Goal: Use online tool/utility: Utilize a website feature to perform a specific function

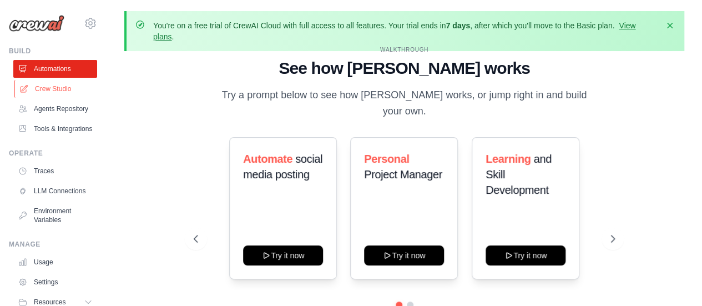
click at [60, 94] on link "Crew Studio" at bounding box center [56, 89] width 84 height 18
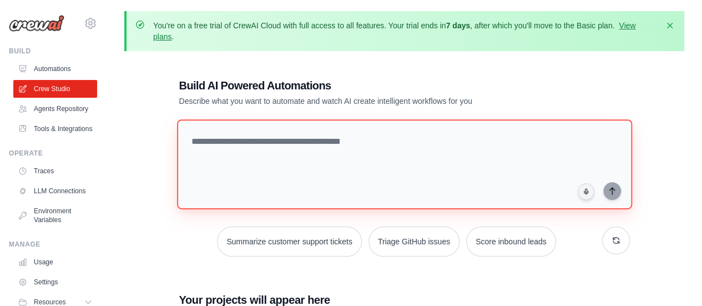
drag, startPoint x: 0, startPoint y: 0, endPoint x: 273, endPoint y: 146, distance: 309.4
click at [273, 146] on textarea at bounding box center [403, 164] width 455 height 90
click at [216, 147] on textarea at bounding box center [403, 164] width 455 height 90
click at [292, 125] on textarea at bounding box center [403, 164] width 455 height 90
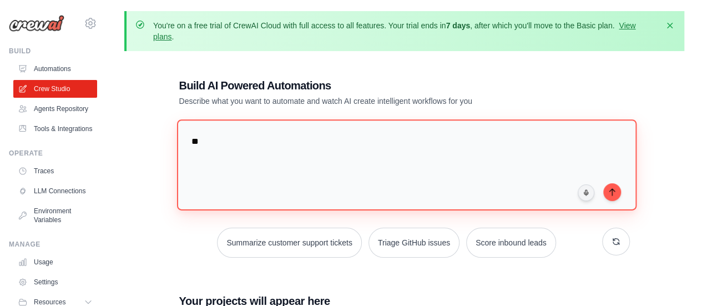
type textarea "*"
type textarea "**********"
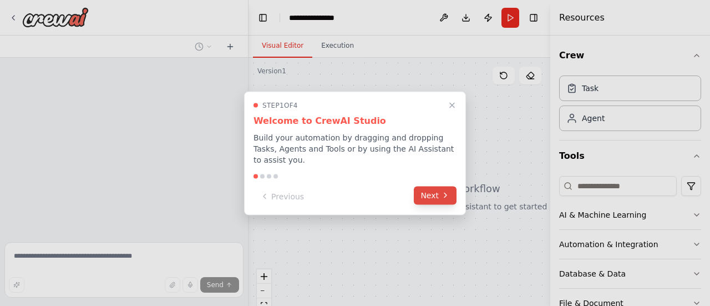
click at [437, 189] on button "Next" at bounding box center [435, 195] width 43 height 18
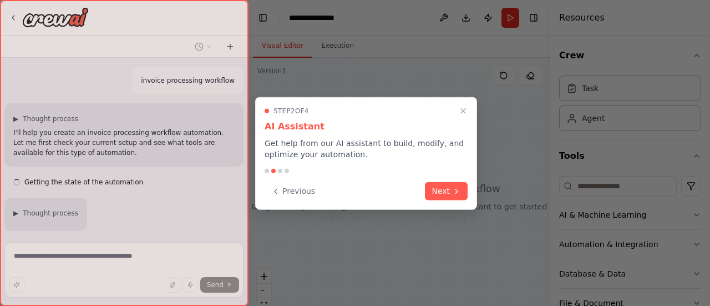
scroll to position [66, 0]
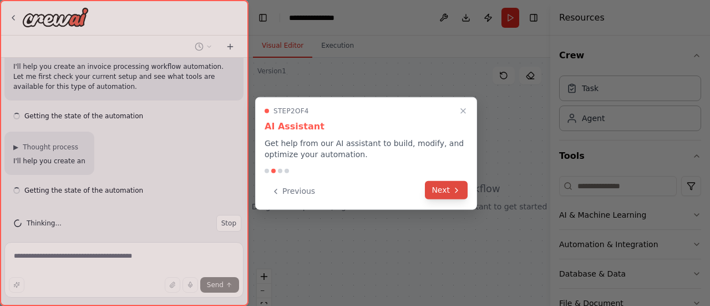
click at [437, 189] on button "Next" at bounding box center [446, 190] width 43 height 18
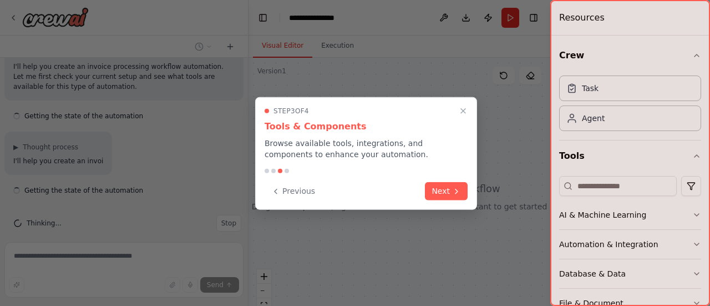
click at [437, 189] on div "Previous Next" at bounding box center [366, 191] width 203 height 18
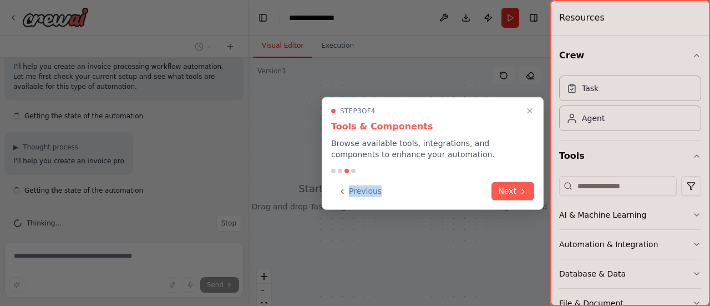
click at [437, 189] on div "Previous Next" at bounding box center [432, 191] width 203 height 18
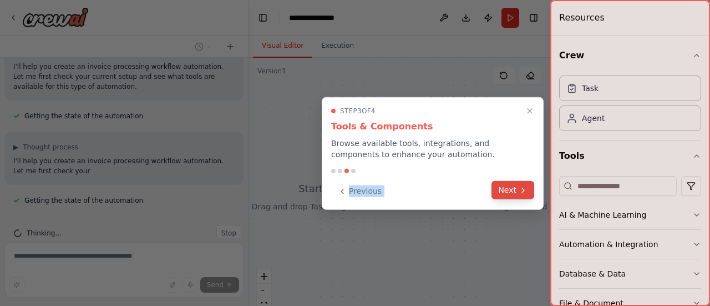
click at [522, 187] on icon at bounding box center [523, 189] width 2 height 4
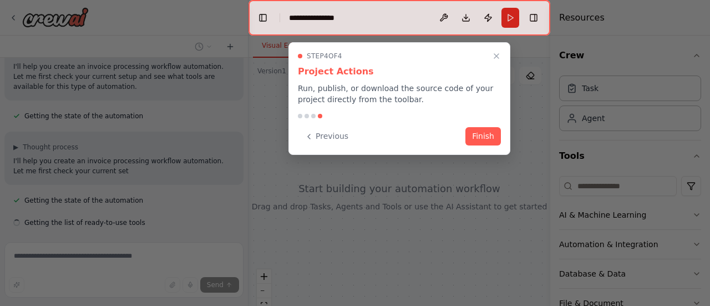
scroll to position [108, 0]
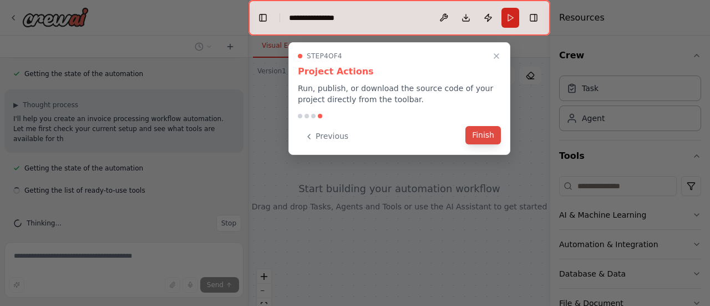
click at [479, 137] on button "Finish" at bounding box center [482, 135] width 35 height 18
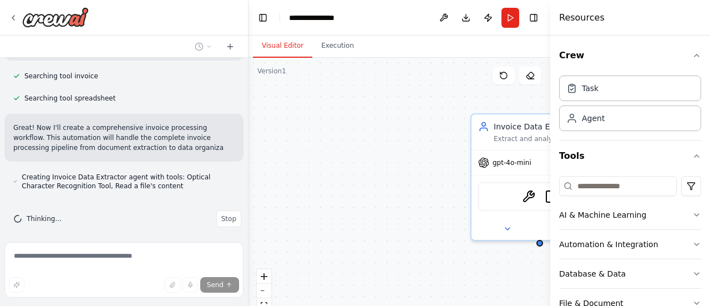
scroll to position [317, 0]
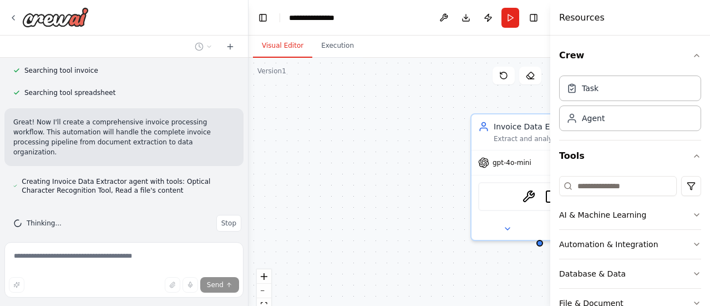
click at [151, 146] on p "Great! Now I'll create a comprehensive invoice processing workflow. This automa…" at bounding box center [123, 137] width 221 height 40
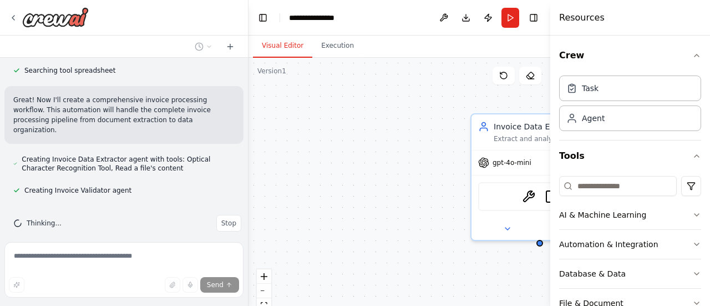
click at [357, 147] on div "Invoice Data Extractor Extract and analyze invoice data from various document f…" at bounding box center [399, 196] width 302 height 277
click at [361, 193] on div "Invoice Data Extractor Extract and analyze invoice data from various document f…" at bounding box center [399, 196] width 302 height 277
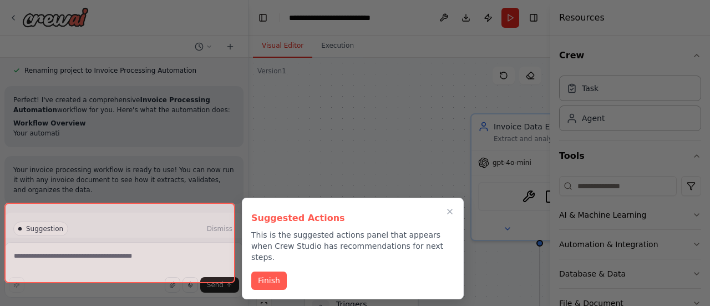
scroll to position [834, 0]
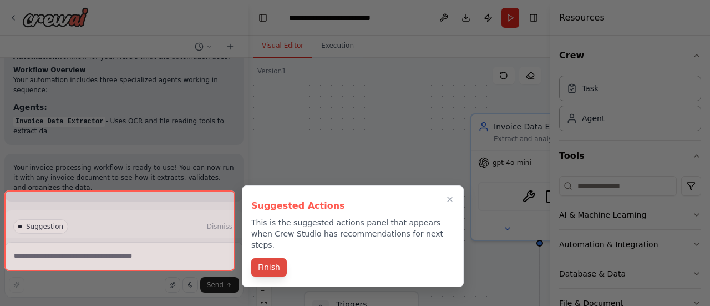
click at [276, 245] on div "Suggested Actions This is the suggested actions panel that appears when Crew St…" at bounding box center [353, 235] width 222 height 101
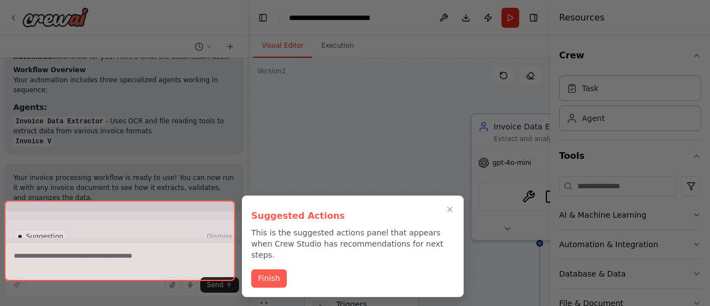
click at [270, 252] on div "Suggested Actions This is the suggested actions panel that appears when Crew St…" at bounding box center [353, 245] width 222 height 101
click at [267, 271] on button "Finish" at bounding box center [268, 277] width 35 height 18
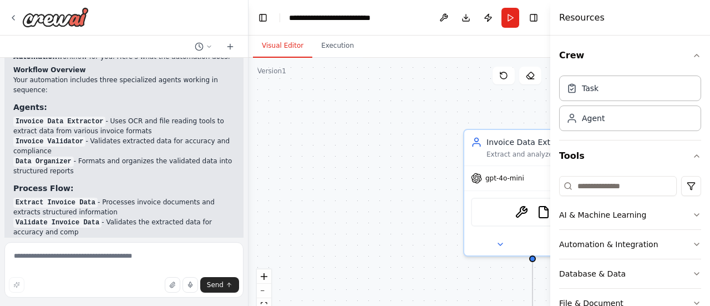
drag, startPoint x: 251, startPoint y: 199, endPoint x: 243, endPoint y: 215, distance: 17.1
click at [243, 215] on div "invoice processing workflow ▶ Thought process I'll help you create an invoice p…" at bounding box center [355, 153] width 710 height 306
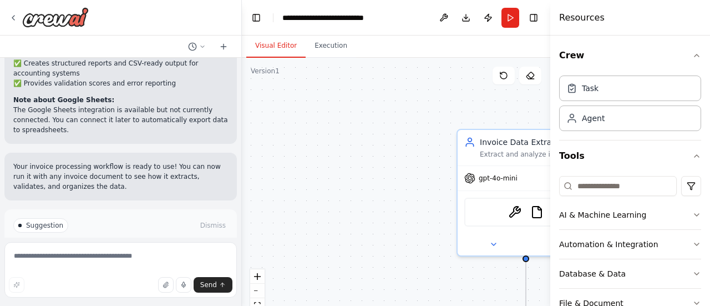
scroll to position [1169, 0]
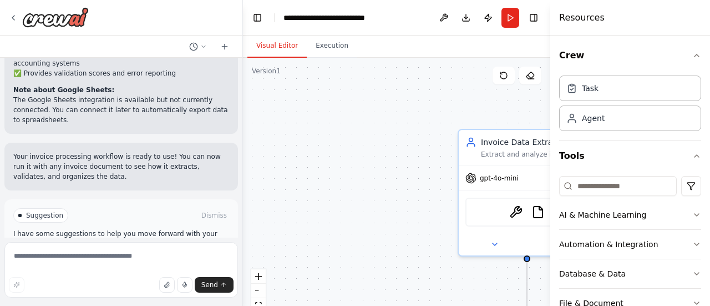
drag, startPoint x: 244, startPoint y: 219, endPoint x: 243, endPoint y: 172, distance: 46.6
click at [243, 172] on div "invoice processing workflow ▶ Thought process I'll help you create an invoice p…" at bounding box center [355, 153] width 710 height 306
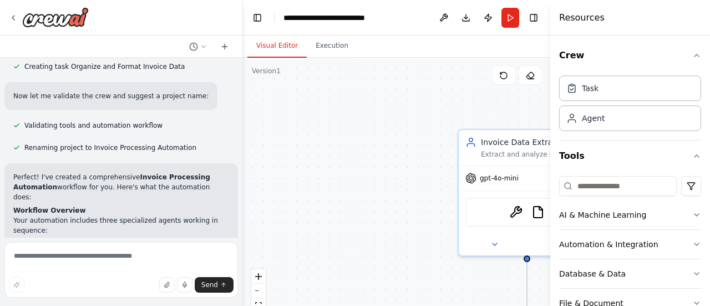
scroll to position [1179, 0]
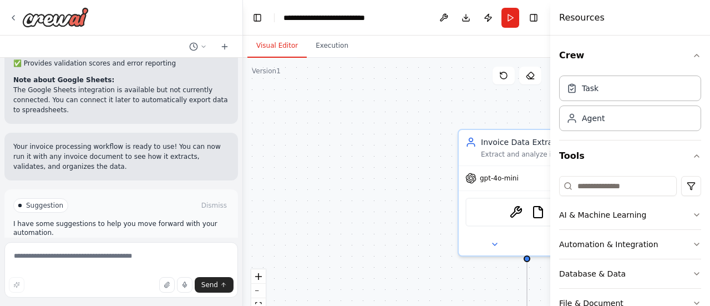
click at [154, 243] on button "Run Automation" at bounding box center [121, 252] width 216 height 18
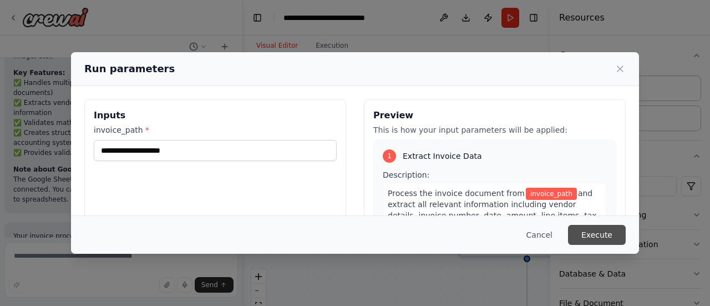
click at [591, 227] on button "Execute" at bounding box center [597, 235] width 58 height 20
click at [214, 137] on div "invoice_path * This field is required" at bounding box center [215, 150] width 243 height 52
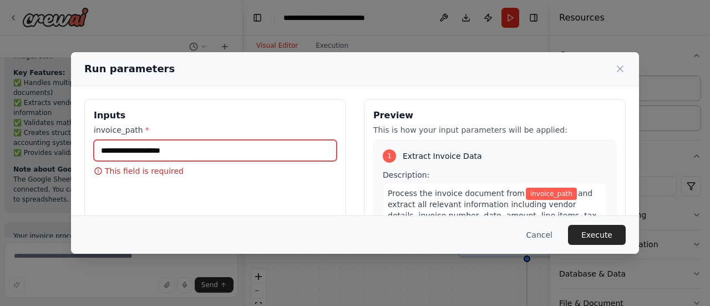
click at [196, 148] on input "invoice_path *" at bounding box center [215, 150] width 243 height 21
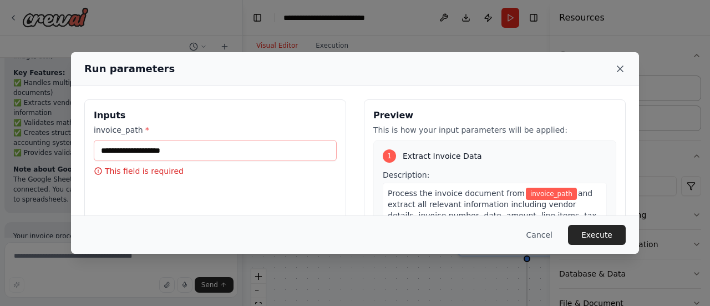
click at [617, 72] on icon at bounding box center [620, 68] width 11 height 11
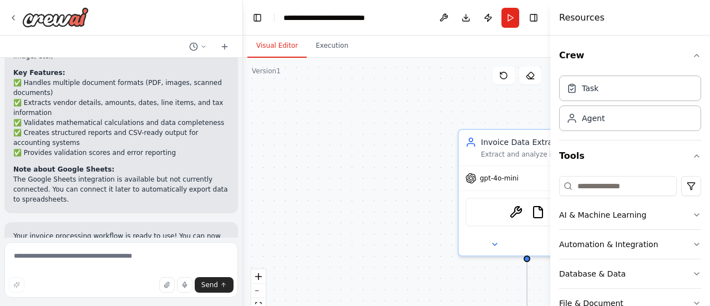
drag, startPoint x: 232, startPoint y: 216, endPoint x: 224, endPoint y: 174, distance: 43.0
click at [224, 174] on div "invoice processing workflow ▶ Thought process I'll help you create an invoice p…" at bounding box center [121, 148] width 242 height 180
